Goal: Task Accomplishment & Management: Use online tool/utility

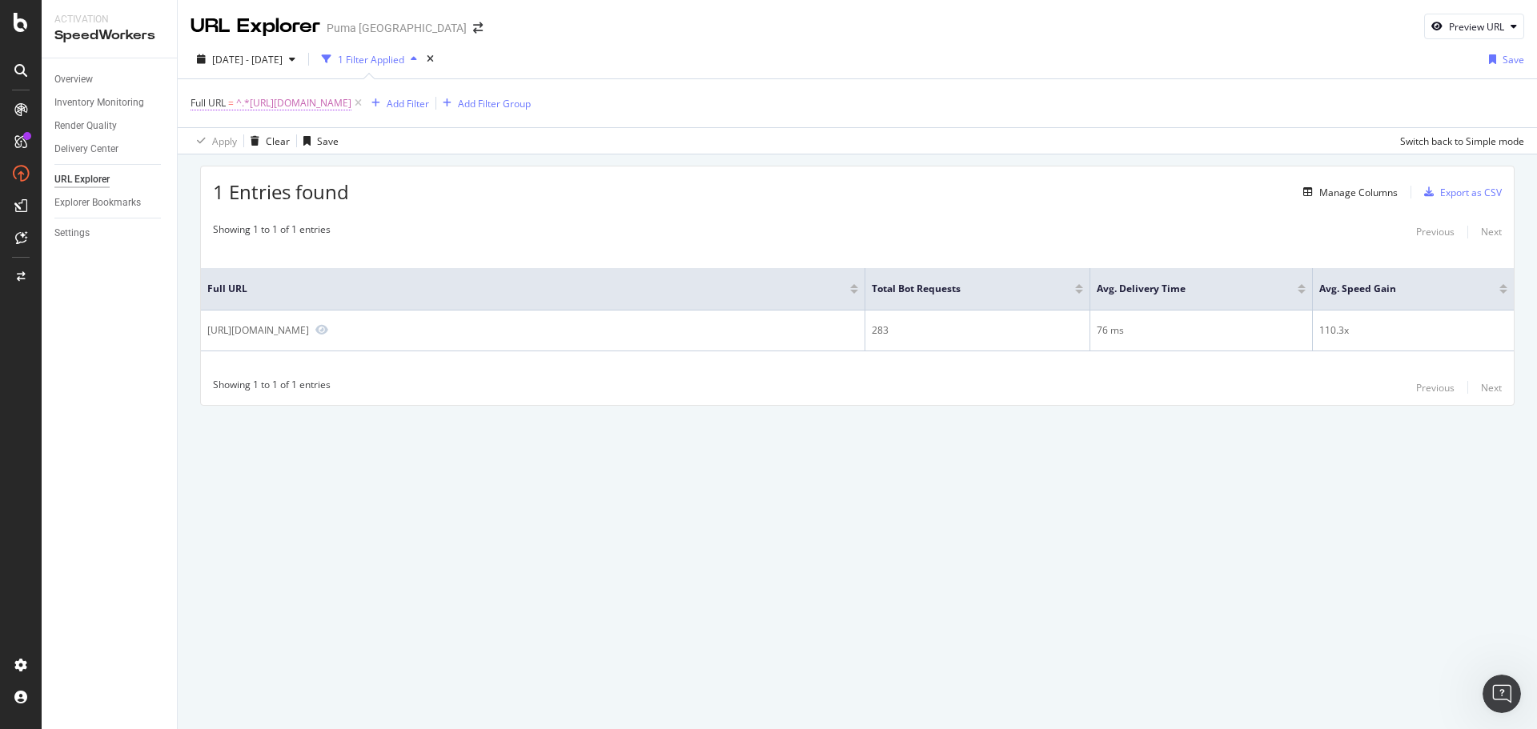
click at [314, 104] on span "^.*https://us.puma.com/us/en/pd/turino-ii-mens-sneakers/397452?swatch=08&size=0…" at bounding box center [293, 103] width 115 height 22
click at [277, 159] on input "https://us.puma.com/us/en/pd/turino-ii-mens-sneakers/397452?swatch=08&size=0270" at bounding box center [280, 170] width 151 height 26
paste input "hali-1-basketball-shoes/313450?swatch=01"
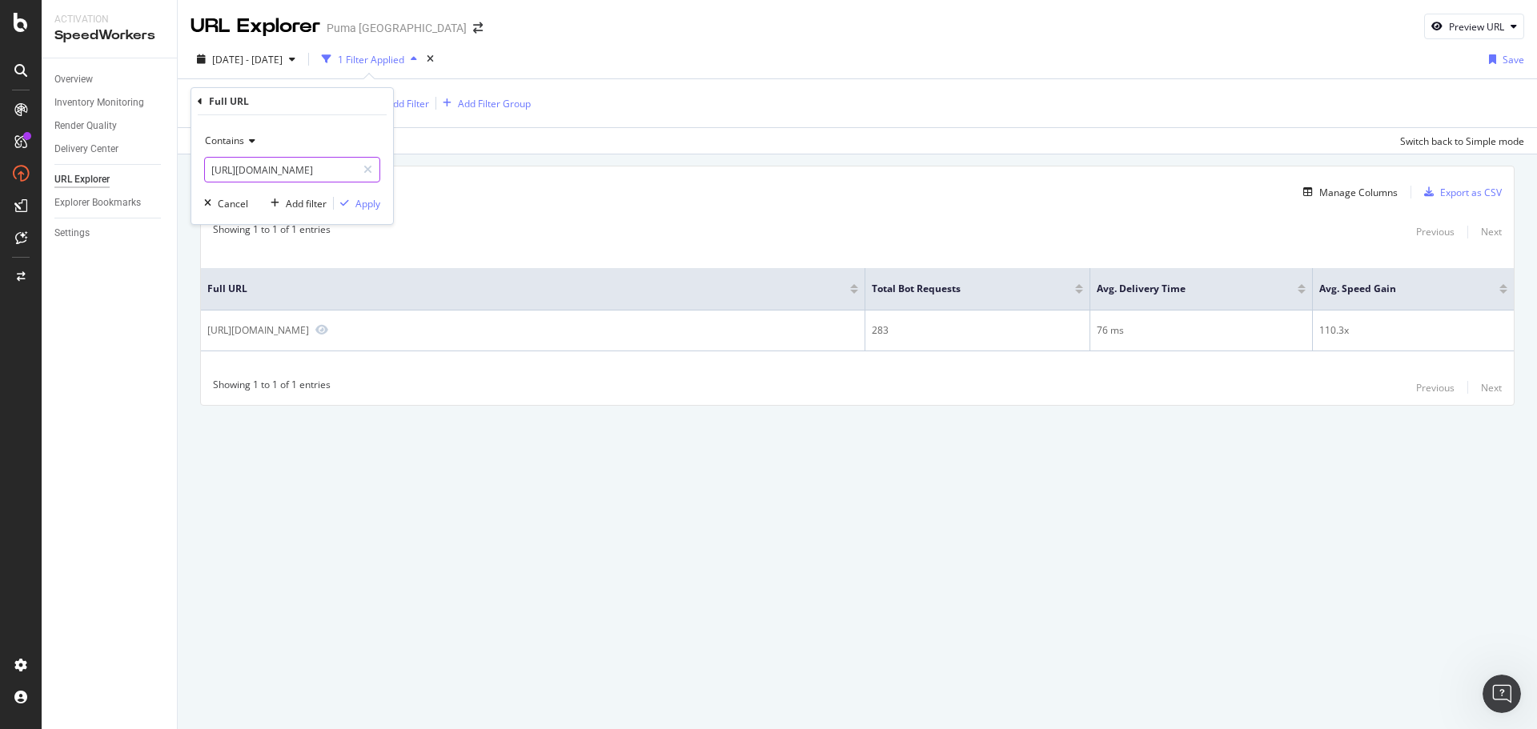
scroll to position [0, 193]
type input "[URL][DOMAIN_NAME]"
click at [360, 203] on div "Apply" at bounding box center [368, 204] width 25 height 14
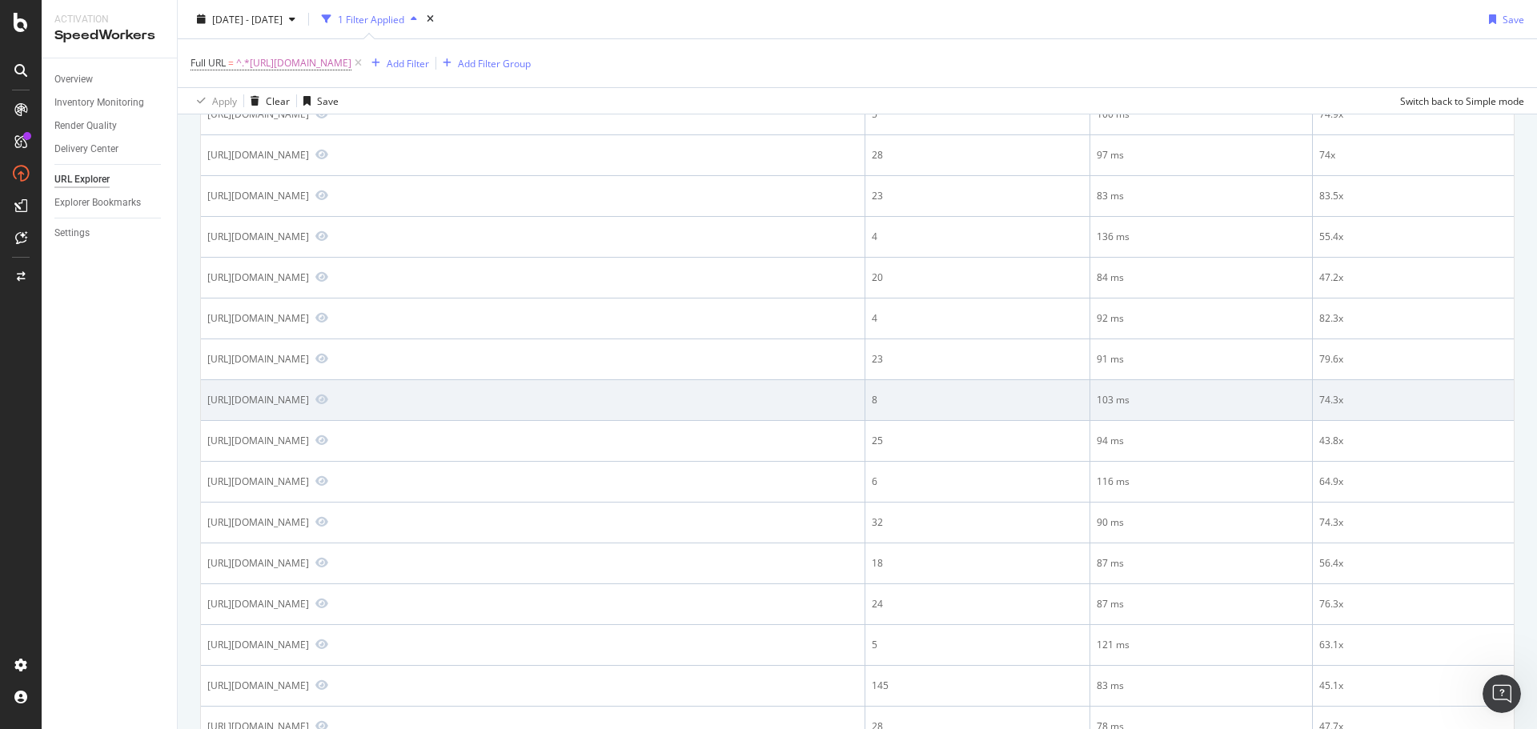
scroll to position [400, 0]
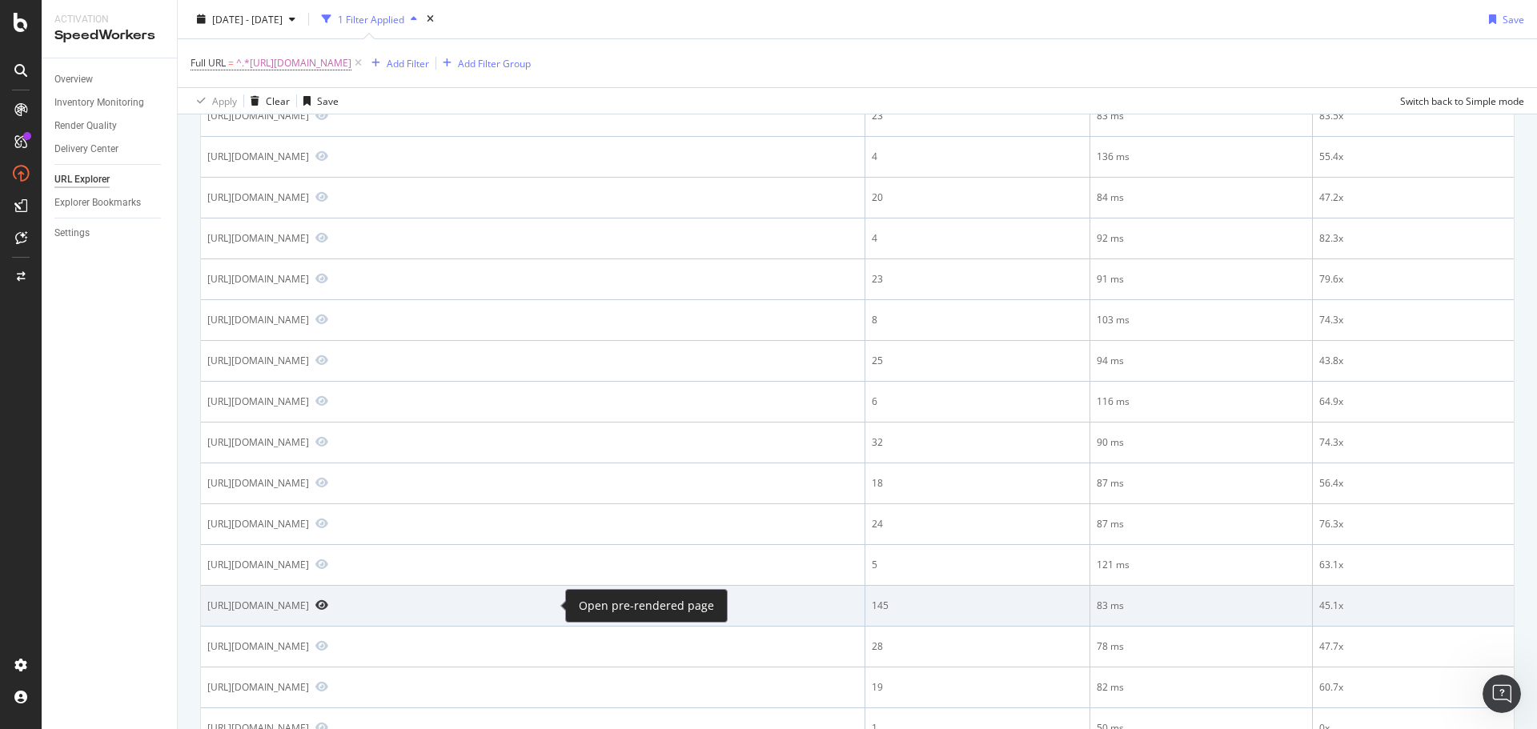
click at [328, 604] on icon "Preview https://us.puma.com/us/en/pd/hali-1-basketball-shoes/313450?swatch=01" at bounding box center [321, 605] width 13 height 11
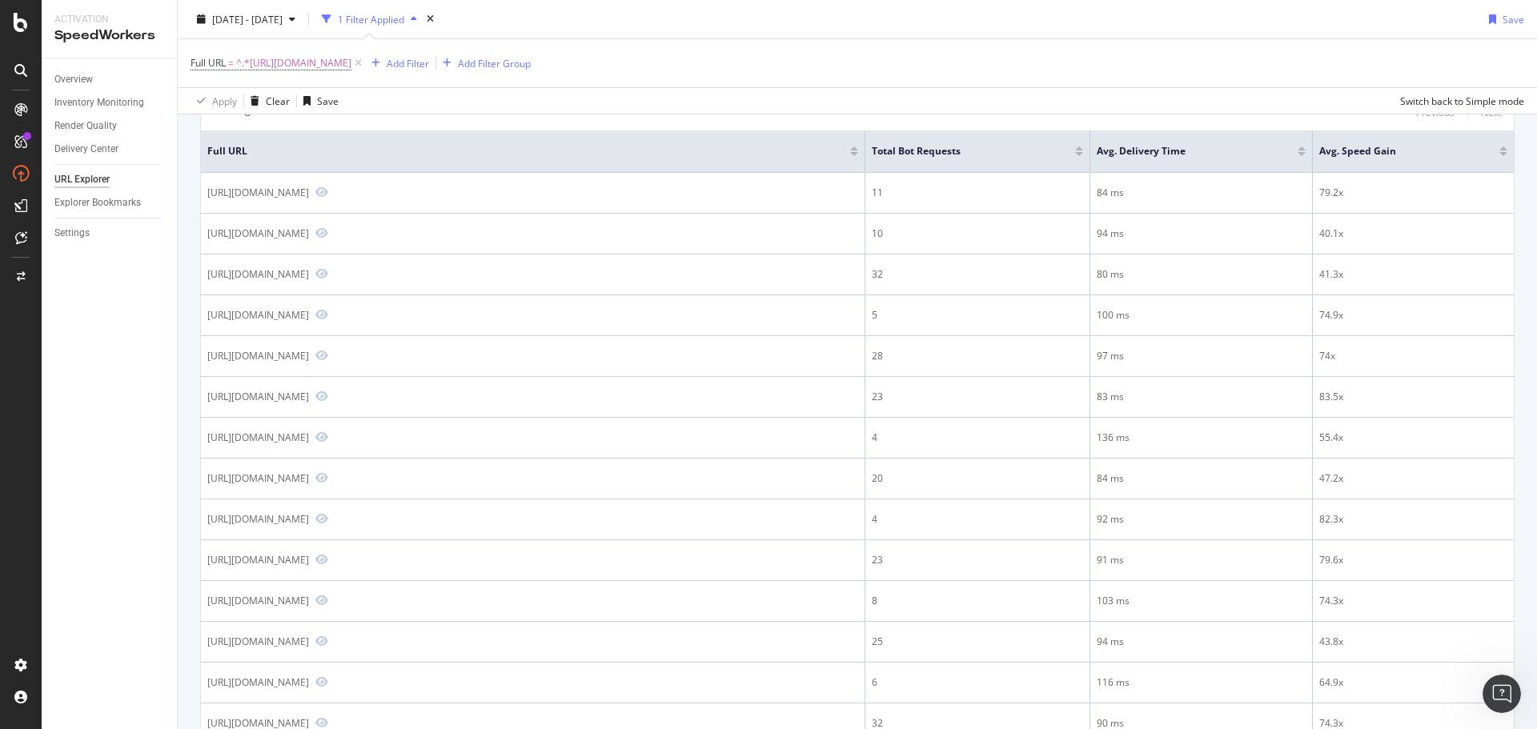
scroll to position [80, 0]
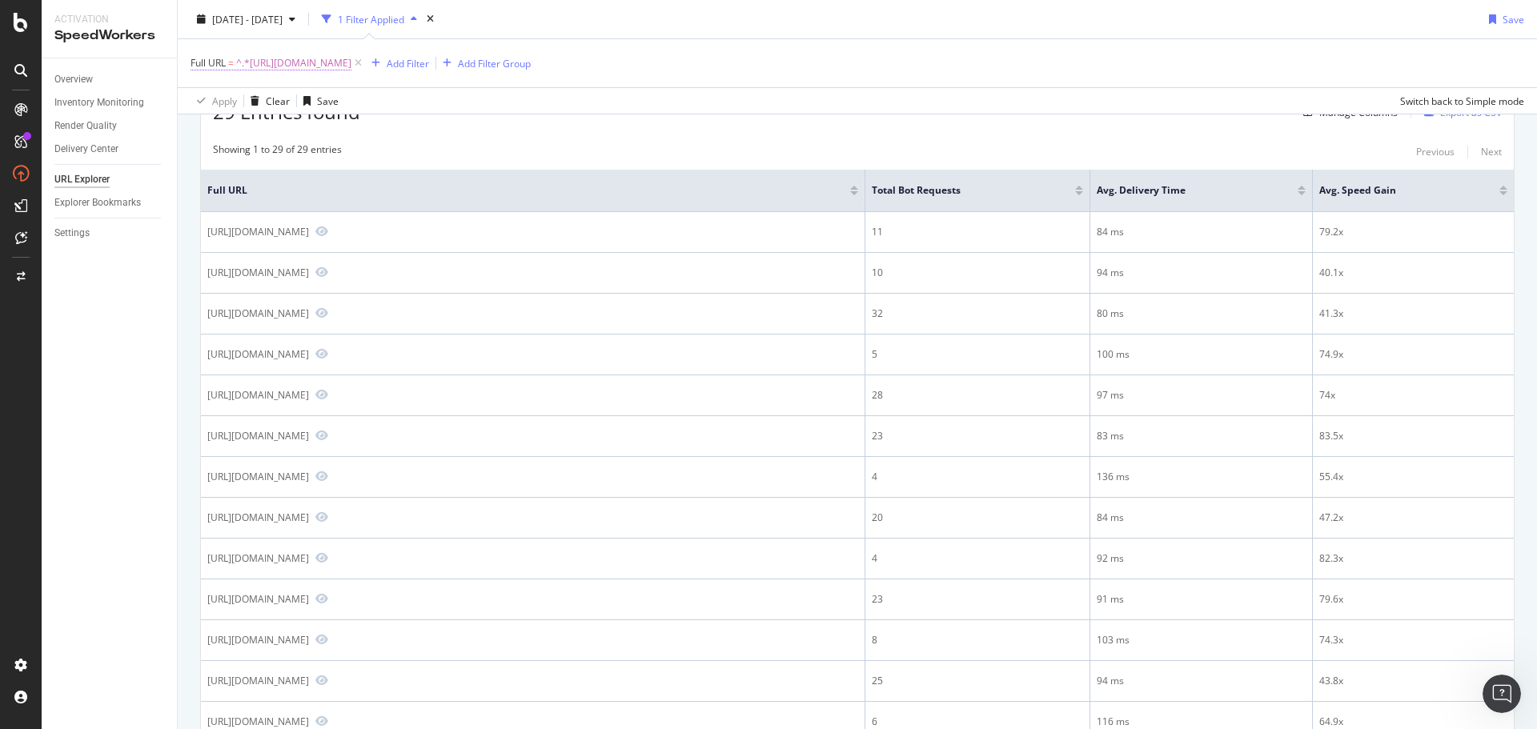
click at [352, 67] on span "^.*https://us.puma.com/us/en/pd/hali-1-basketball-shoes/313450?swatch=01.*$" at bounding box center [293, 63] width 115 height 22
click at [305, 131] on input "https://us.puma.com/us/en/pd/hali-1-basketball-shoes/313450?swatch=01" at bounding box center [280, 130] width 151 height 26
drag, startPoint x: 305, startPoint y: 131, endPoint x: 299, endPoint y: 139, distance: 9.1
click at [303, 134] on input "https://us.puma.com/us/en/pd/hali-1-basketball-shoes/313450?swatch=01" at bounding box center [280, 130] width 151 height 26
click at [299, 139] on input "https://us.puma.com/us/en/pd/hali-1-basketball-shoes/313450?swatch=01" at bounding box center [280, 130] width 151 height 26
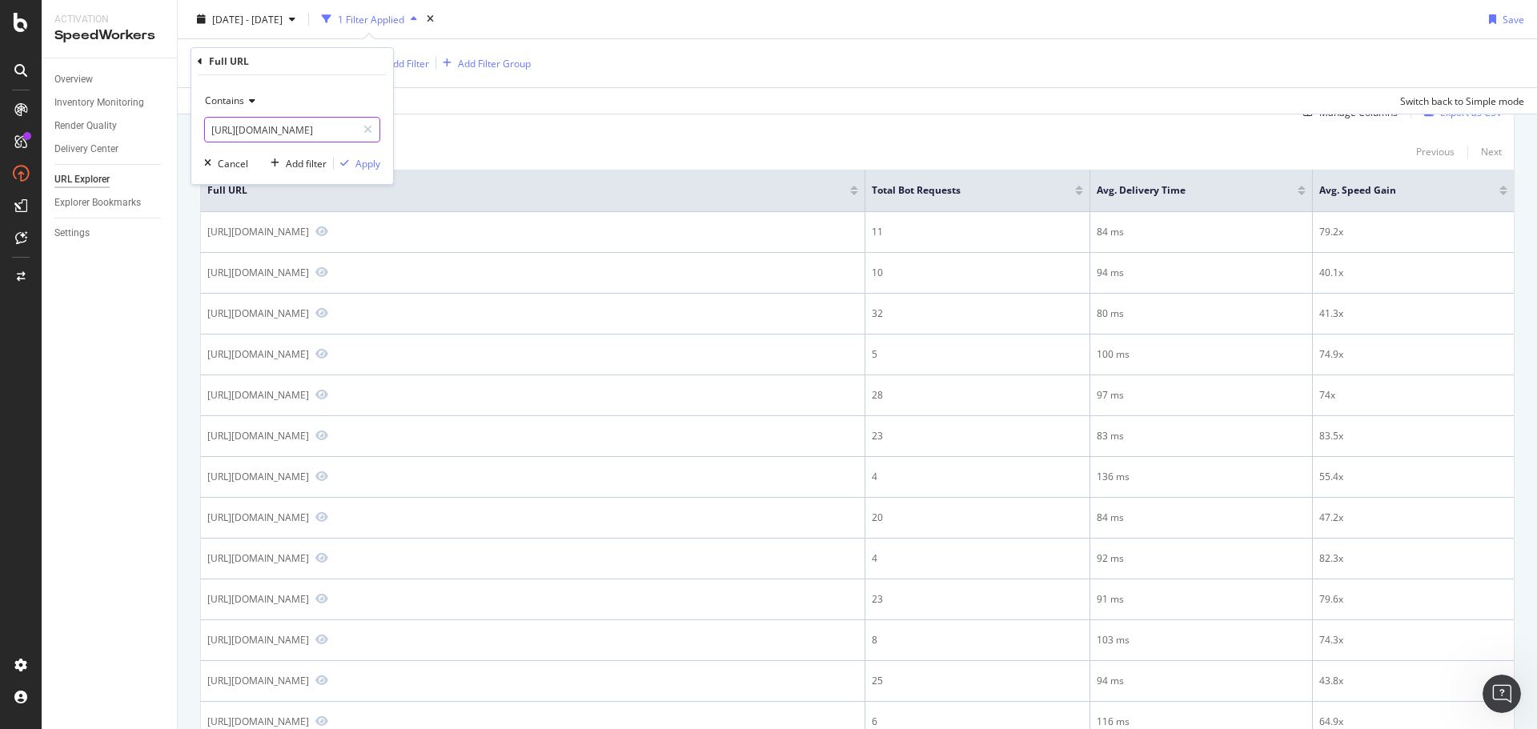
click at [299, 139] on input "https://us.puma.com/us/en/pd/hali-1-basketball-shoes/313450?swatch=01" at bounding box center [280, 130] width 151 height 26
paste input "speedcat-og-womens-sneakers/400986?swatch=31&size=0160"
type input "https://us.puma.com/us/en/pd/speedcat-og-womens-sneakers/400986?swatch=31&size=…"
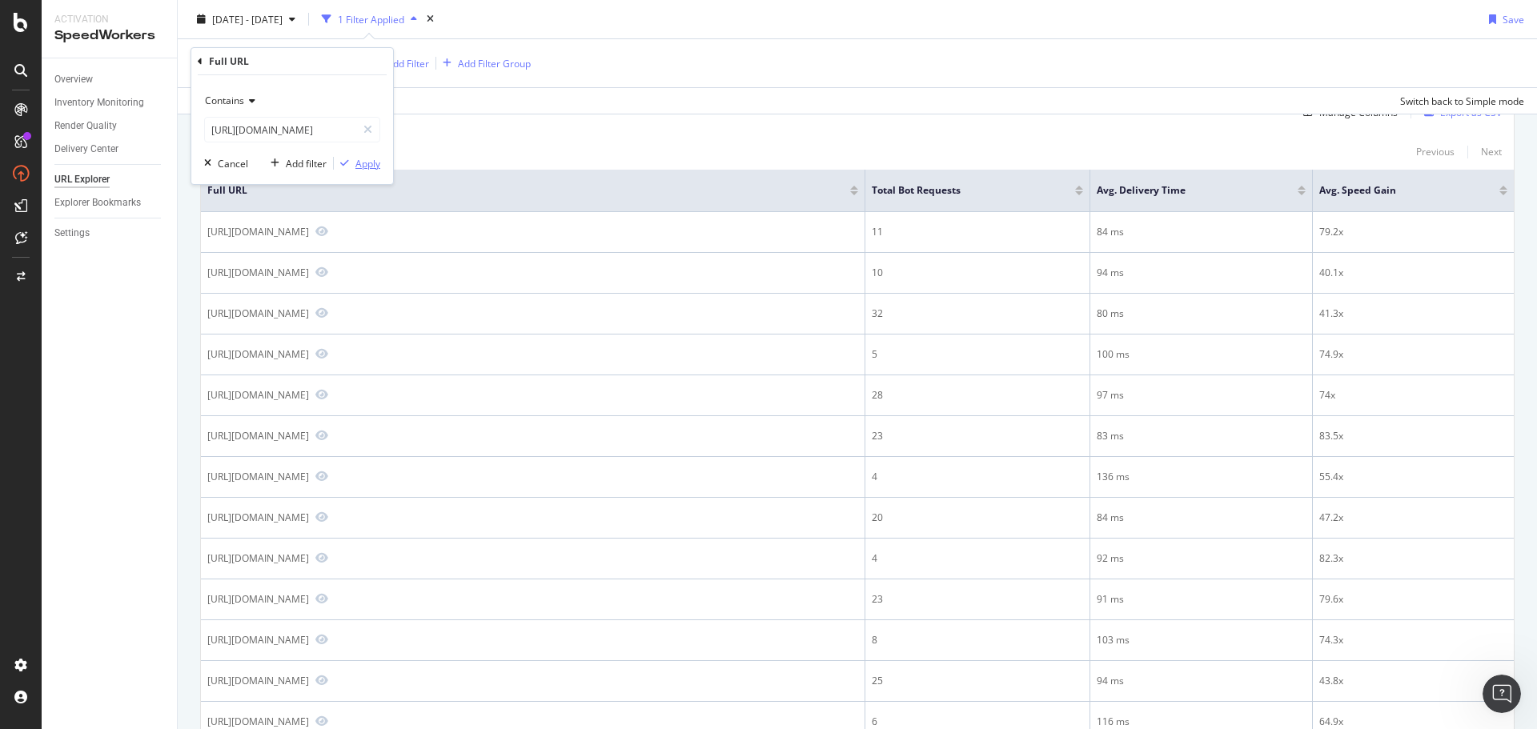
scroll to position [0, 0]
click at [375, 159] on div "Apply" at bounding box center [368, 164] width 25 height 14
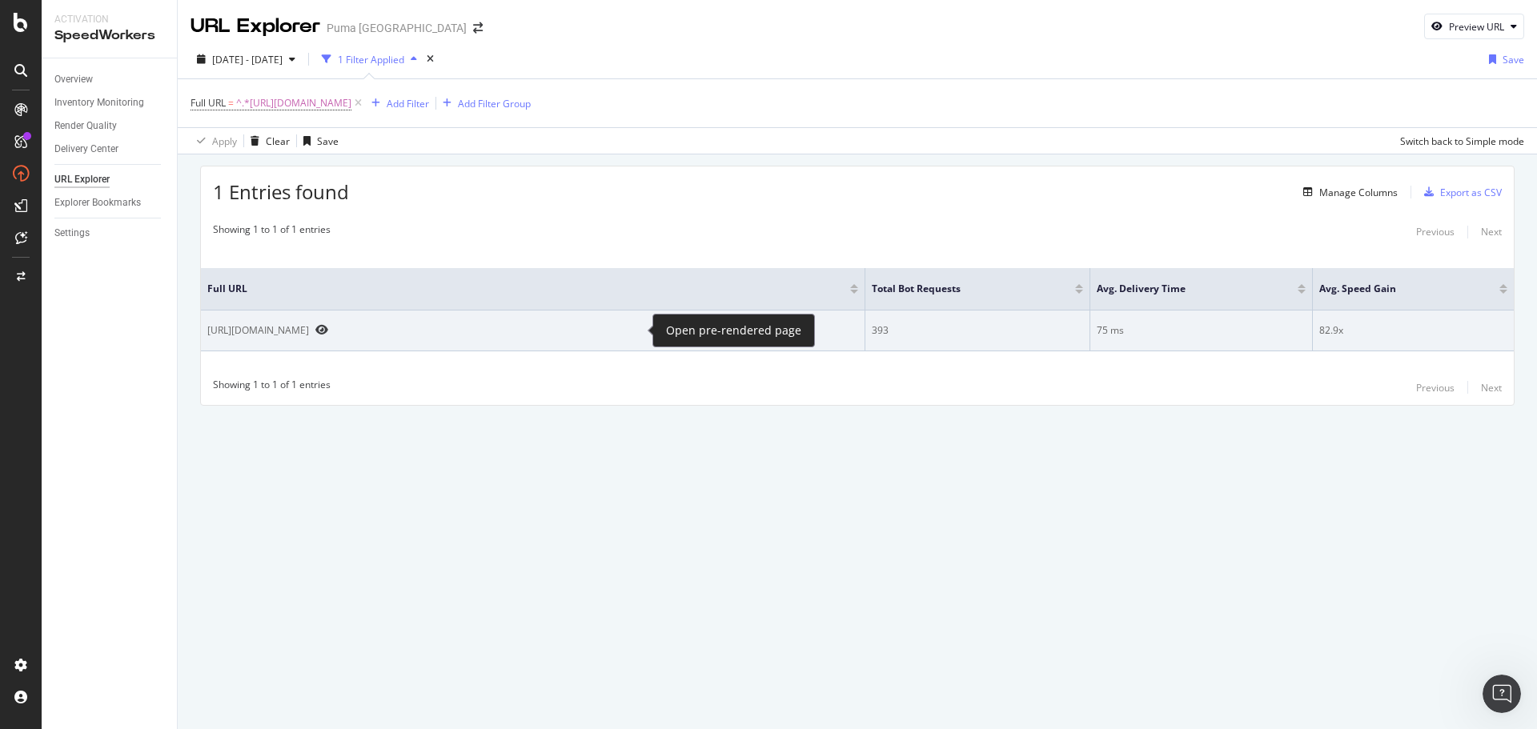
click at [328, 326] on icon "Preview https://us.puma.com/us/en/pd/speedcat-og-womens-sneakers/400986?swatch=…" at bounding box center [321, 329] width 13 height 11
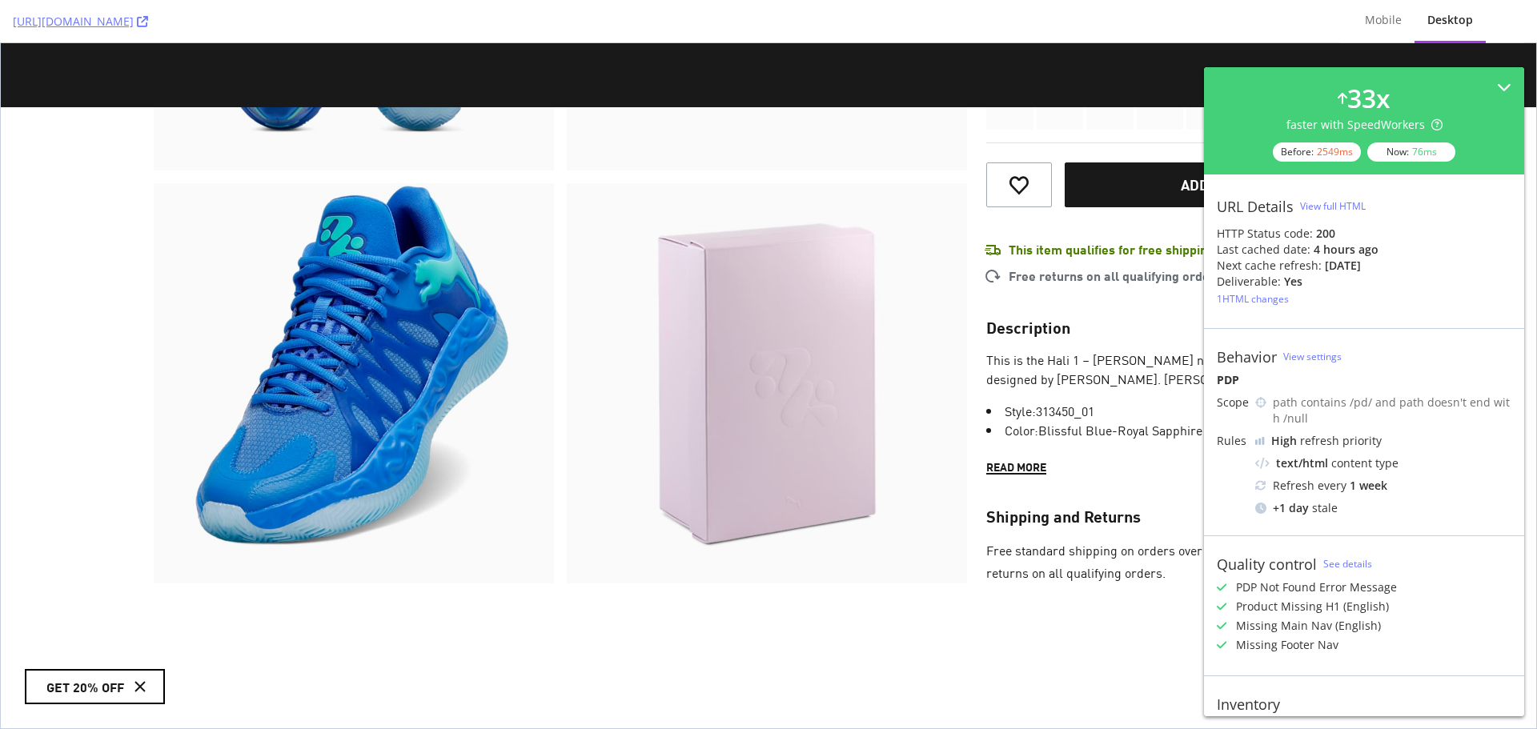
scroll to position [1026, 0]
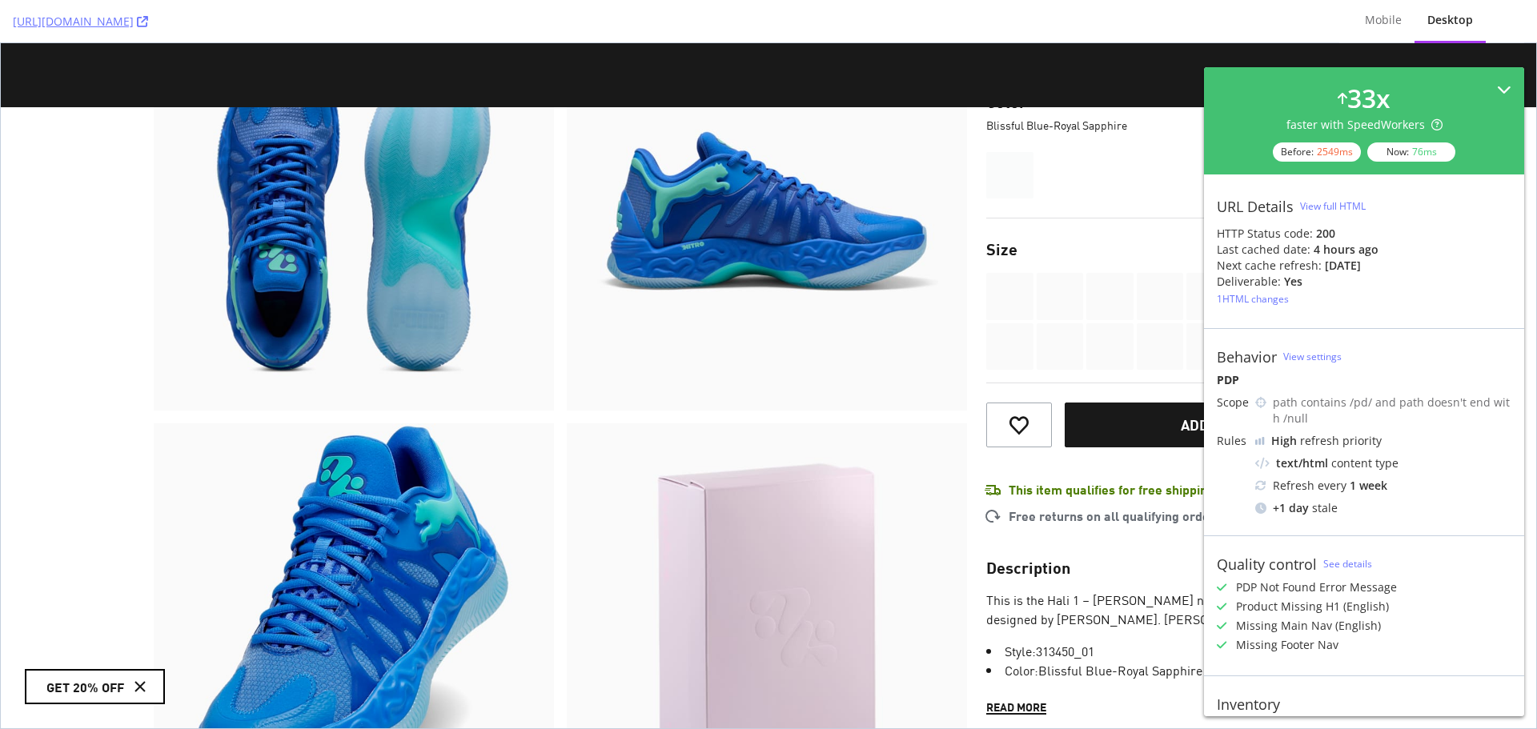
click at [1497, 87] on icon at bounding box center [1504, 89] width 14 height 14
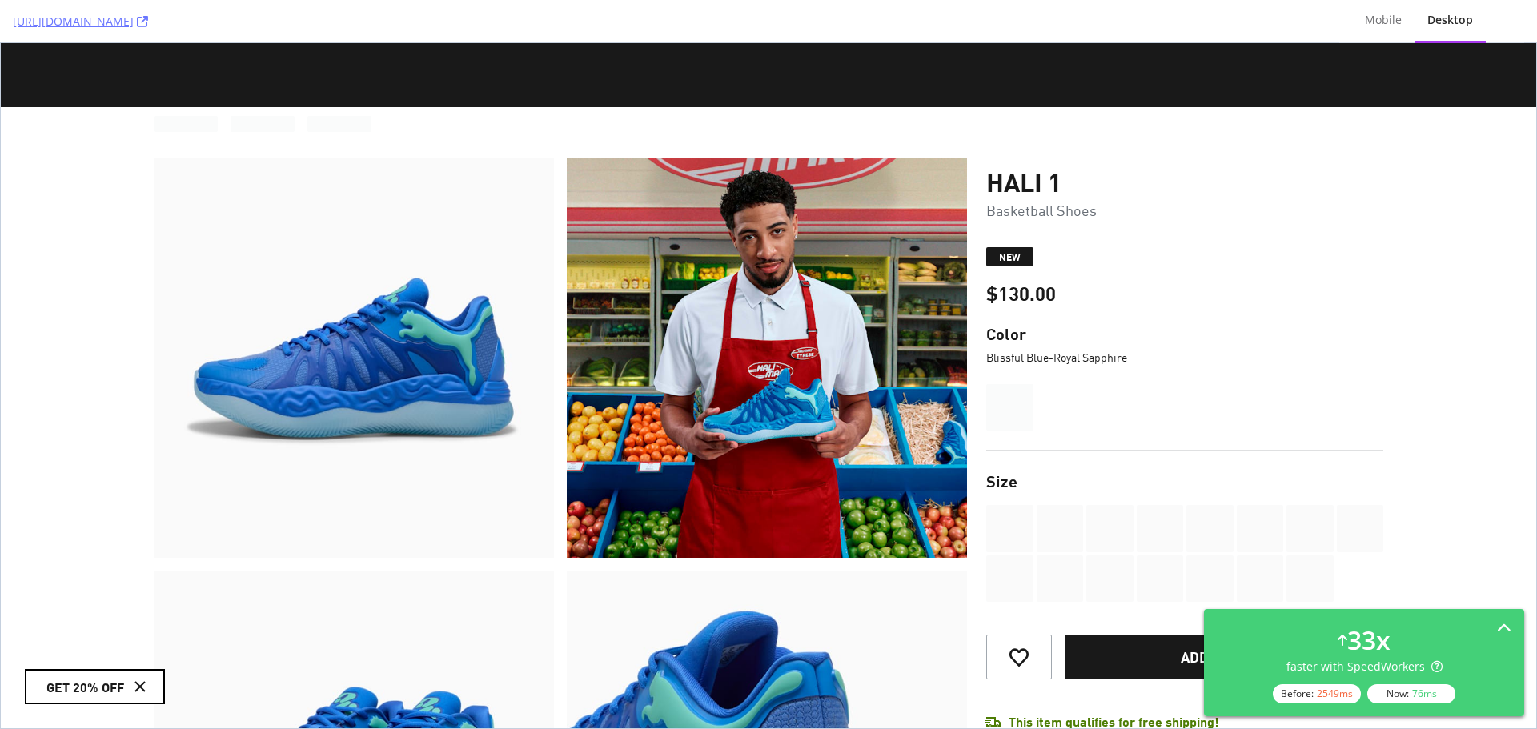
scroll to position [80, 0]
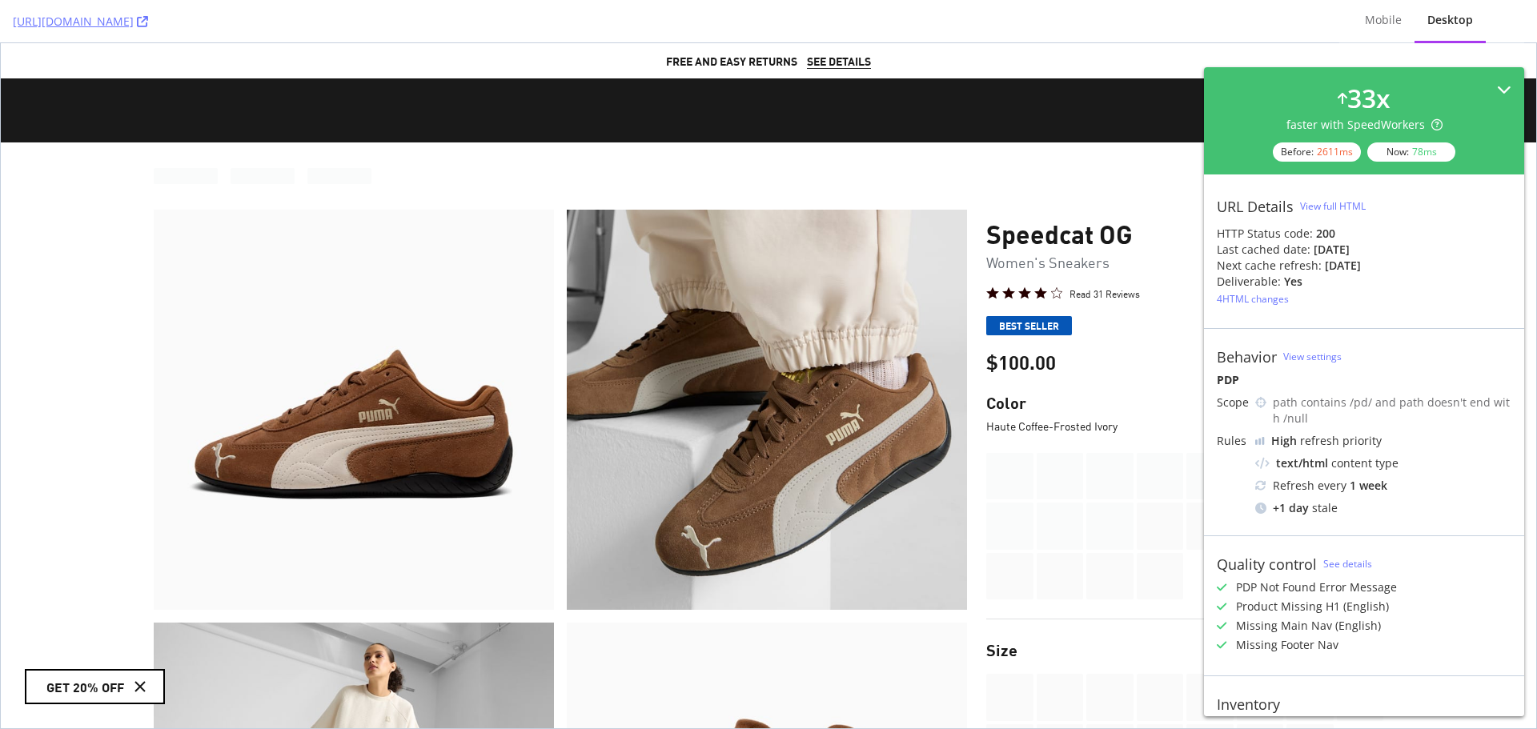
click at [1497, 91] on icon at bounding box center [1504, 89] width 14 height 14
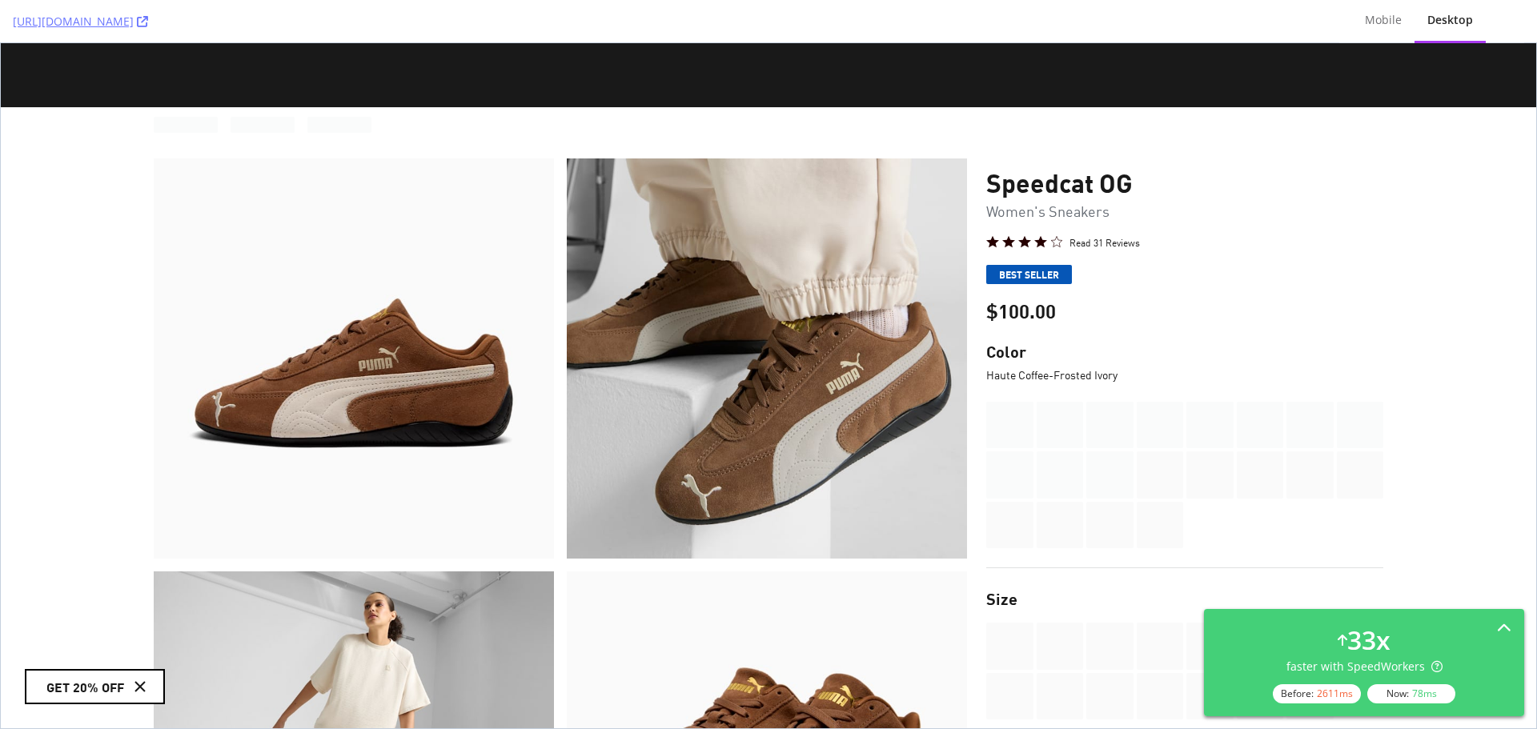
scroll to position [80, 0]
